Goal: Transaction & Acquisition: Purchase product/service

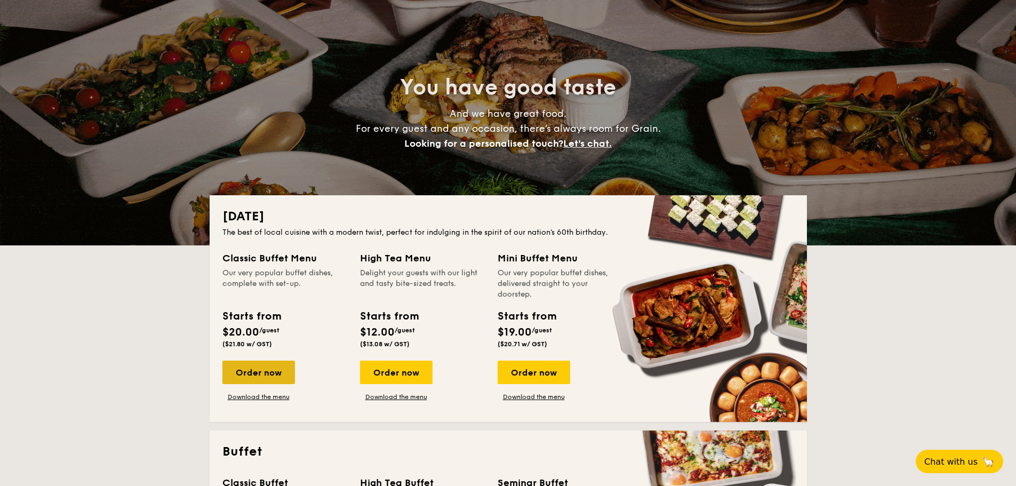
click at [277, 371] on div "Order now" at bounding box center [258, 372] width 73 height 23
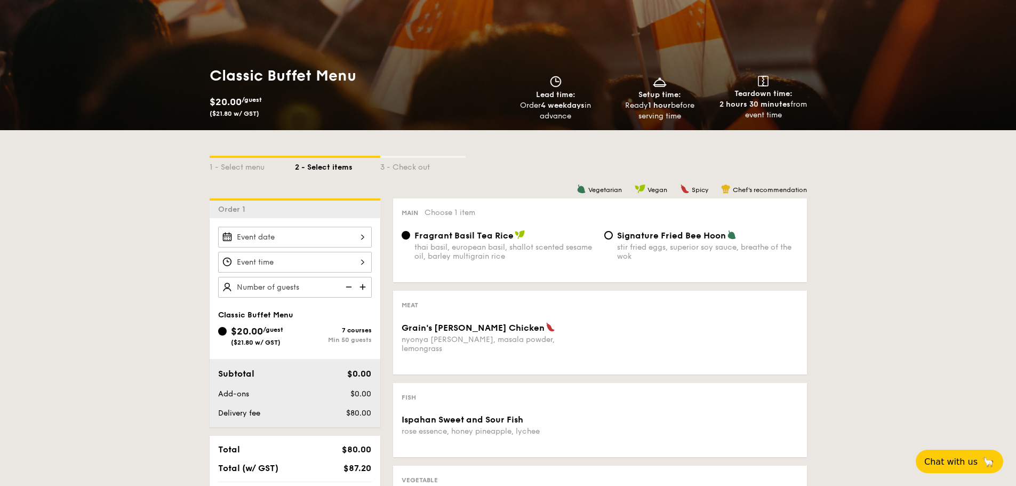
scroll to position [107, 0]
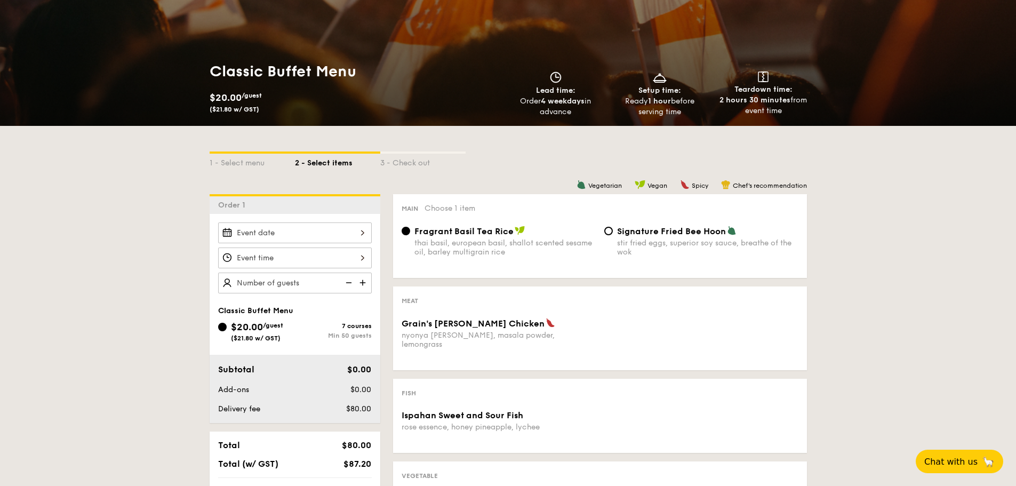
click at [313, 230] on div at bounding box center [295, 232] width 154 height 21
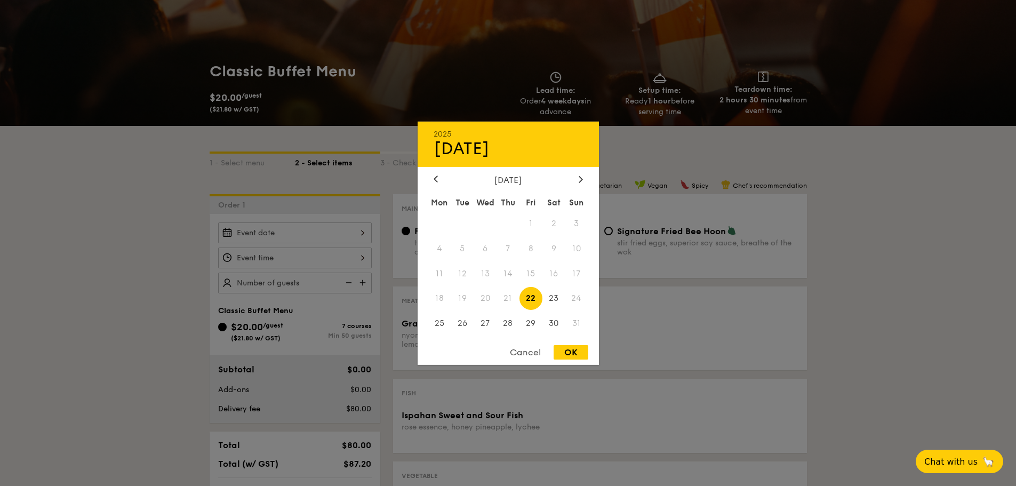
click at [715, 155] on div at bounding box center [508, 243] width 1016 height 486
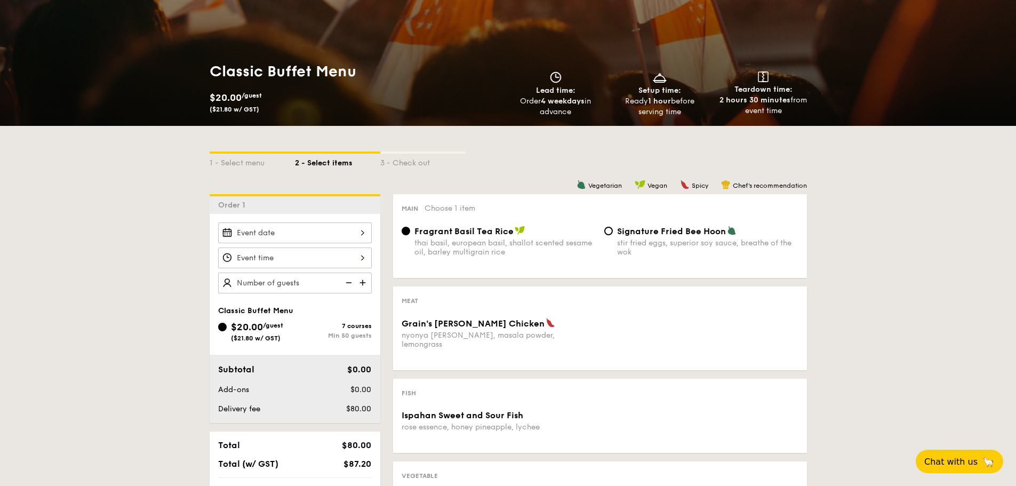
click at [361, 237] on div at bounding box center [295, 232] width 154 height 21
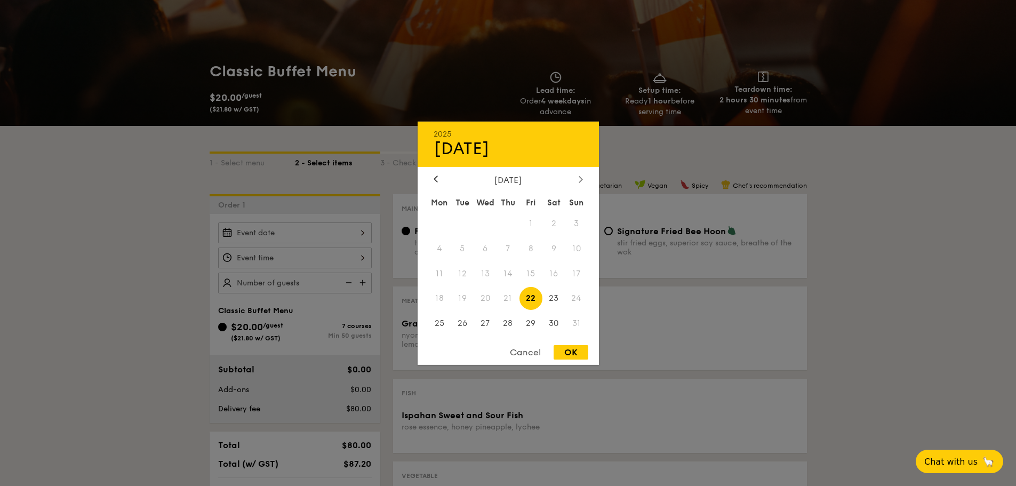
click at [584, 177] on div at bounding box center [581, 179] width 10 height 10
click at [439, 183] on div at bounding box center [436, 179] width 10 height 10
